Goal: Find specific page/section: Find specific page/section

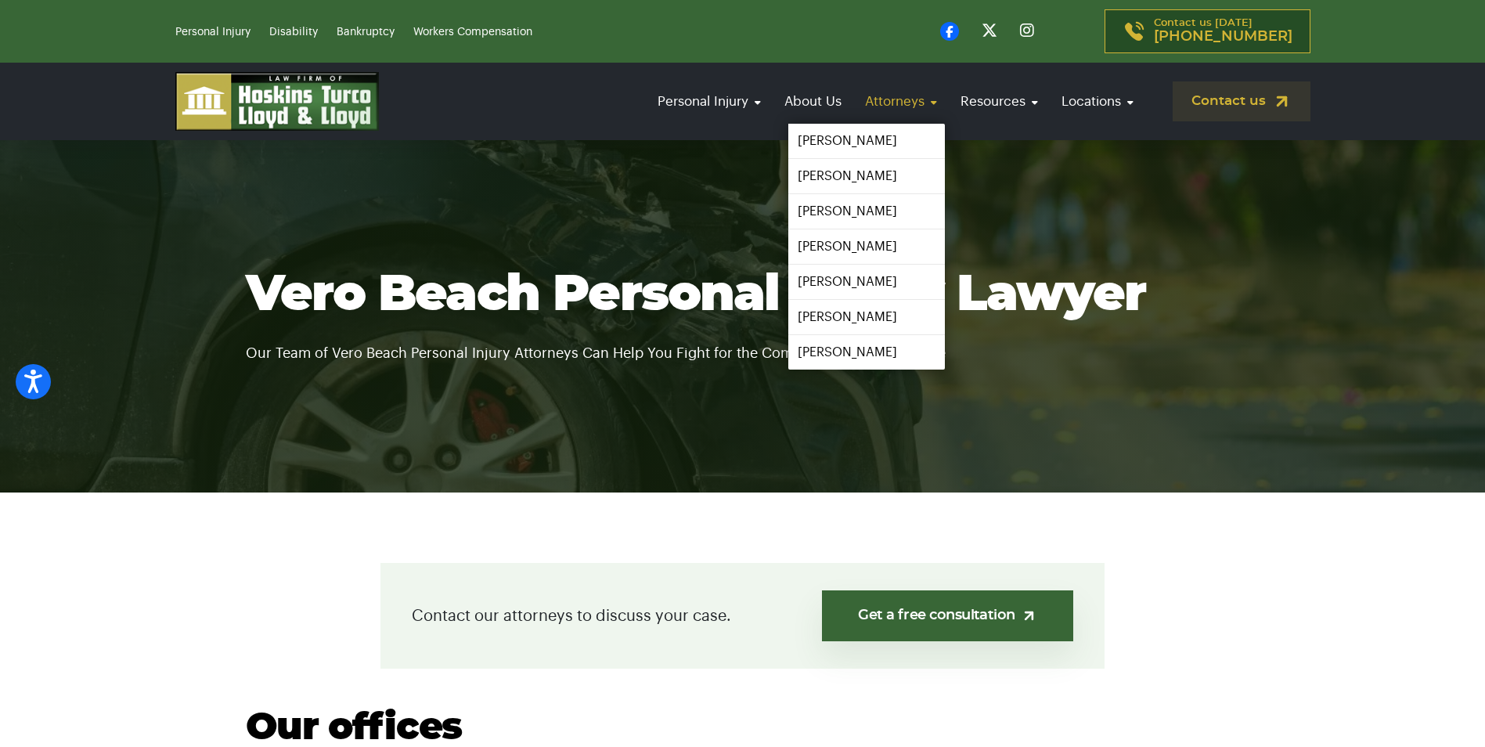
click at [882, 106] on link "Attorneys" at bounding box center [901, 101] width 88 height 45
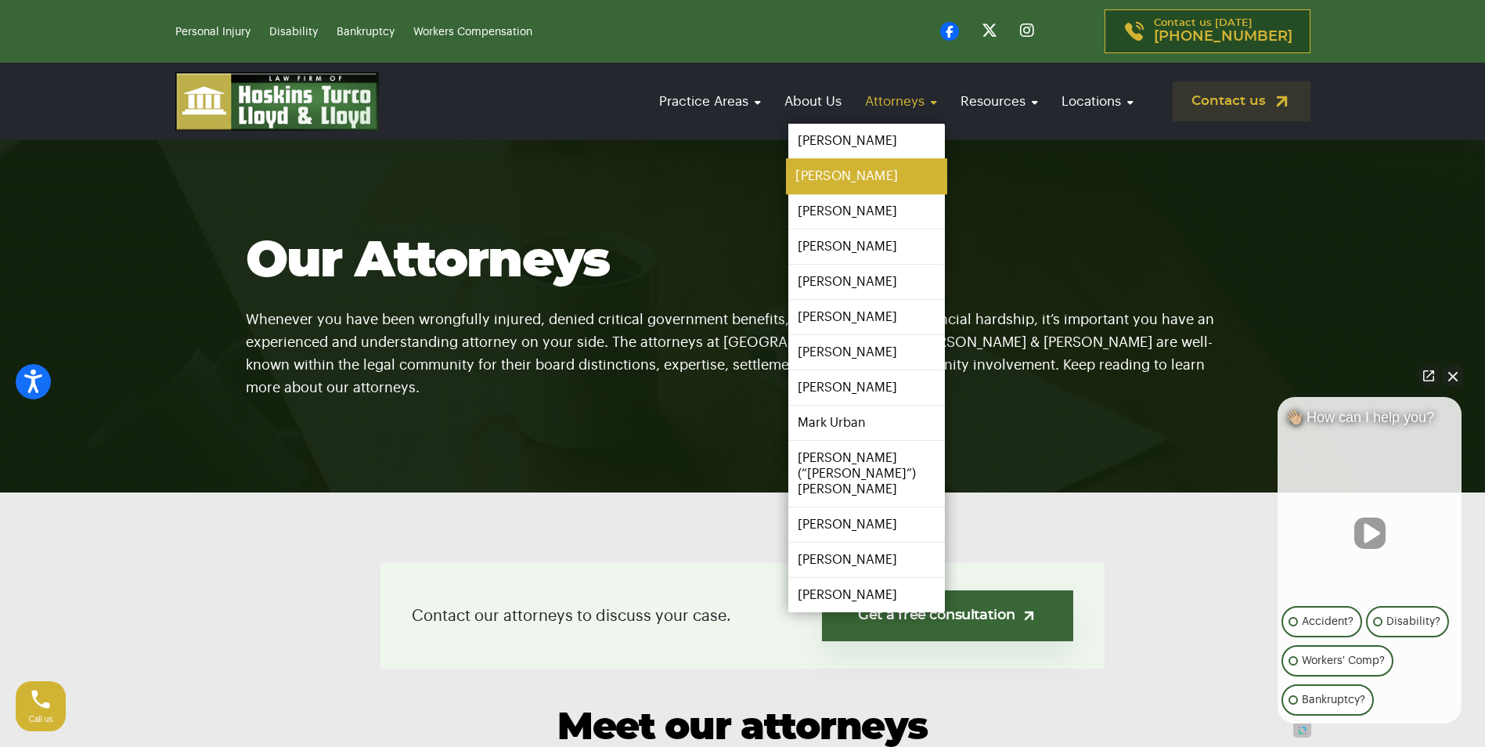
click at [866, 182] on link "[PERSON_NAME]" at bounding box center [866, 176] width 161 height 35
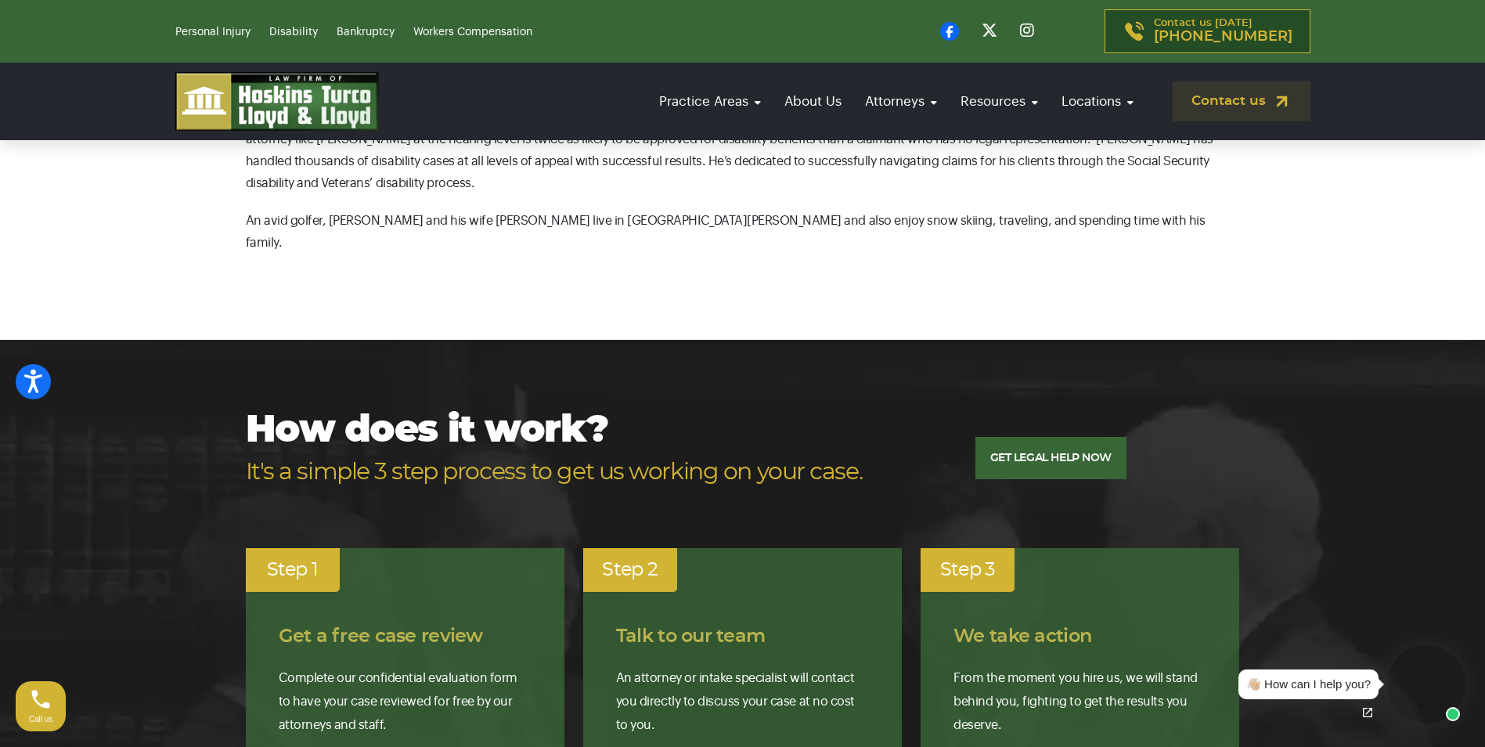
scroll to position [626, 0]
